Goal: Task Accomplishment & Management: Manage account settings

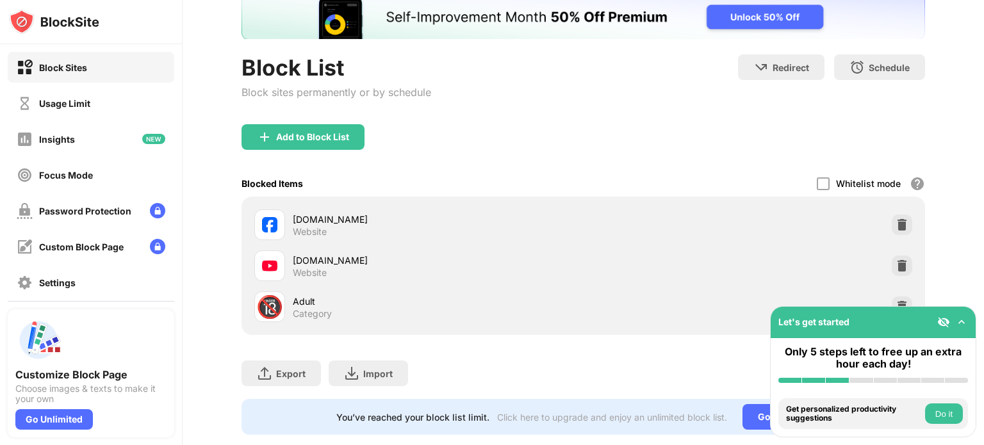
scroll to position [120, 0]
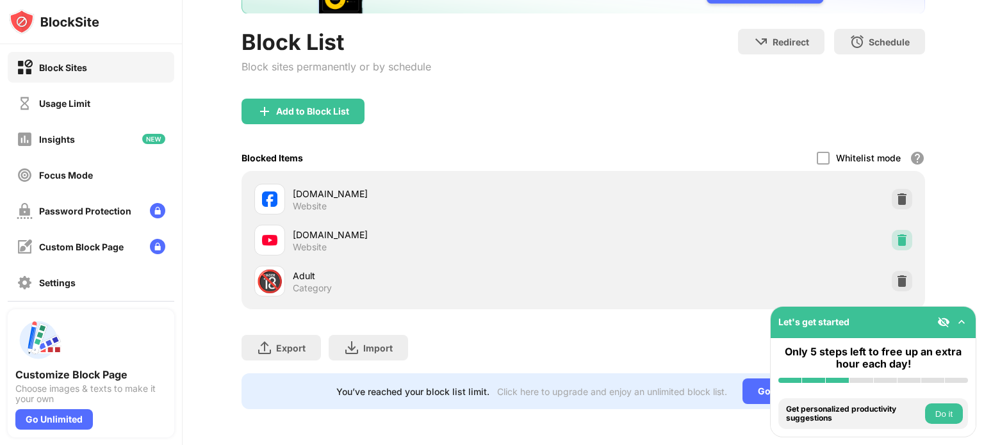
click at [896, 234] on img at bounding box center [902, 240] width 13 height 13
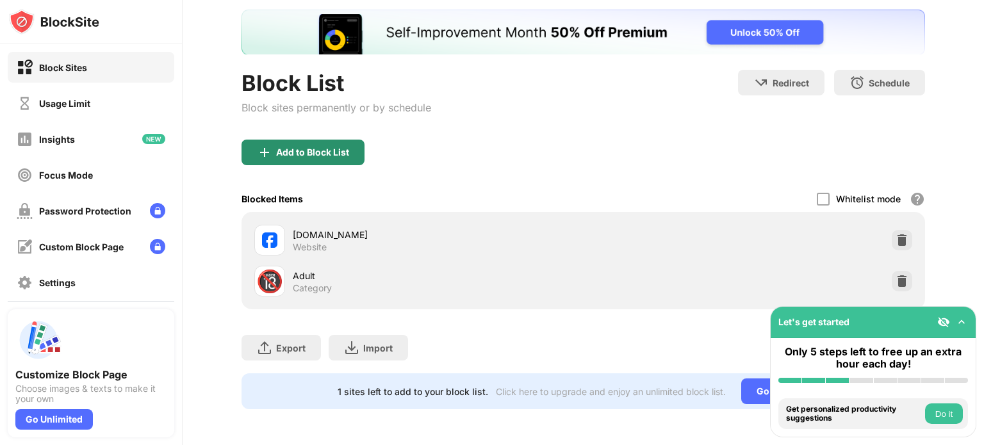
scroll to position [0, 0]
click at [354, 140] on div "Add to Block List" at bounding box center [302, 153] width 123 height 26
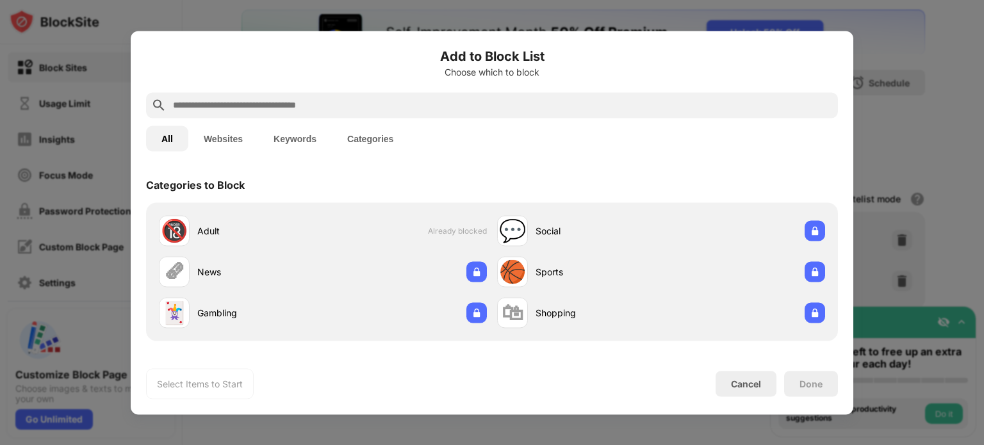
click at [222, 142] on button "Websites" at bounding box center [223, 139] width 70 height 26
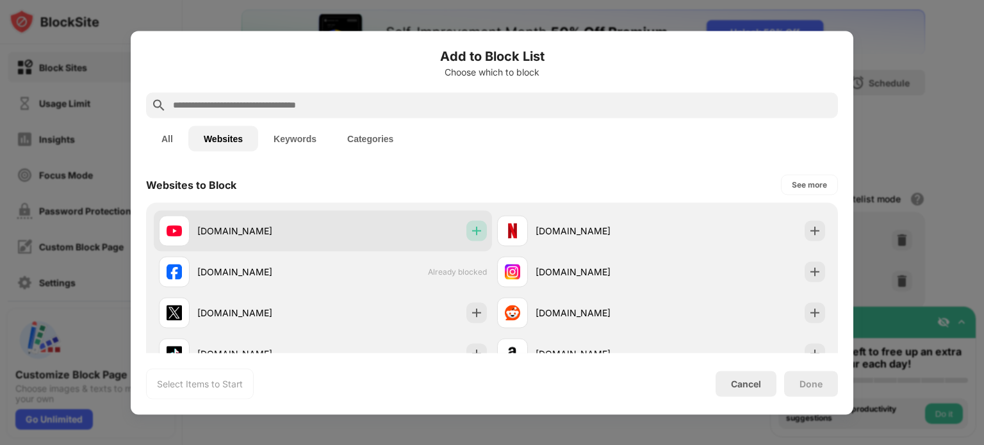
click at [470, 234] on img at bounding box center [476, 230] width 13 height 13
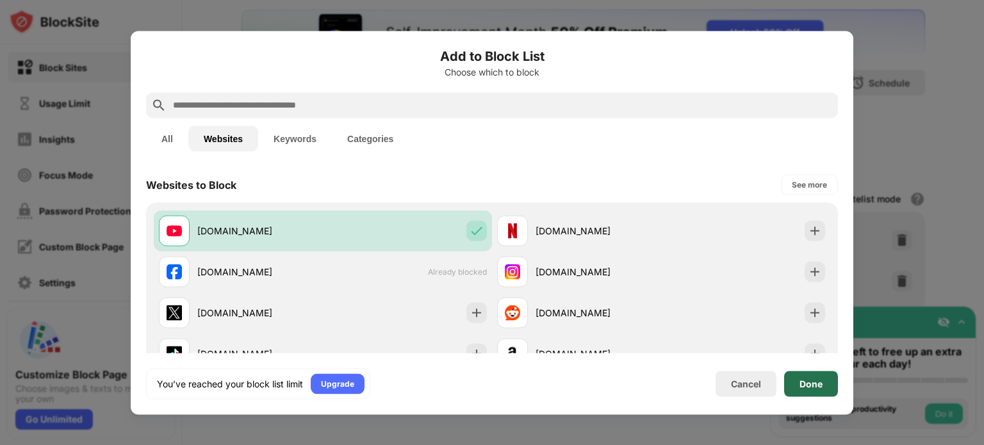
click at [807, 375] on div "Done" at bounding box center [811, 384] width 54 height 26
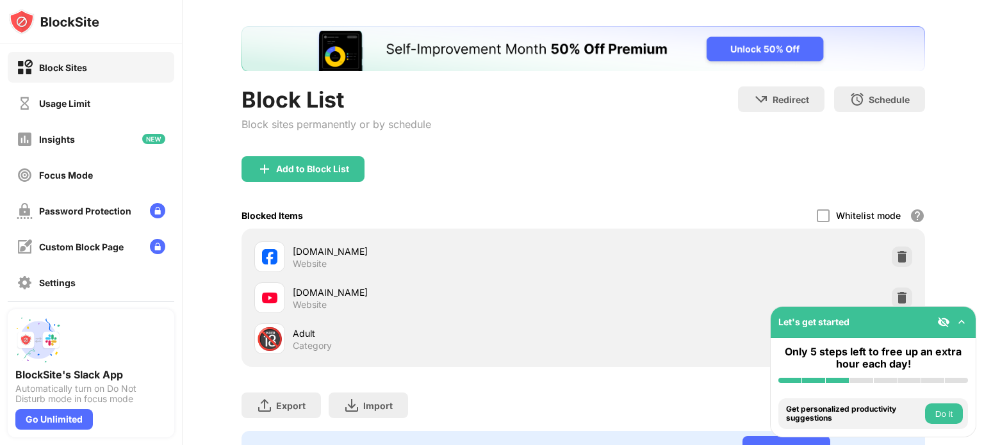
scroll to position [120, 0]
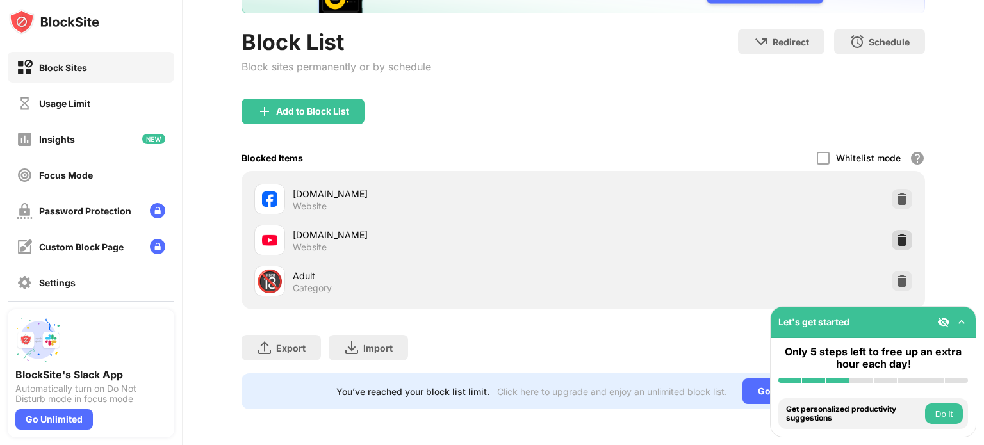
click at [896, 234] on img at bounding box center [902, 240] width 13 height 13
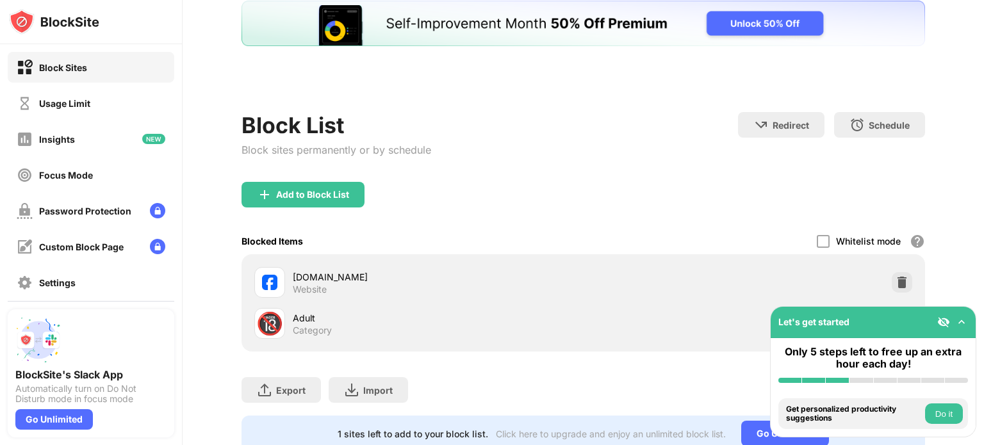
scroll to position [0, 0]
